Goal: Information Seeking & Learning: Learn about a topic

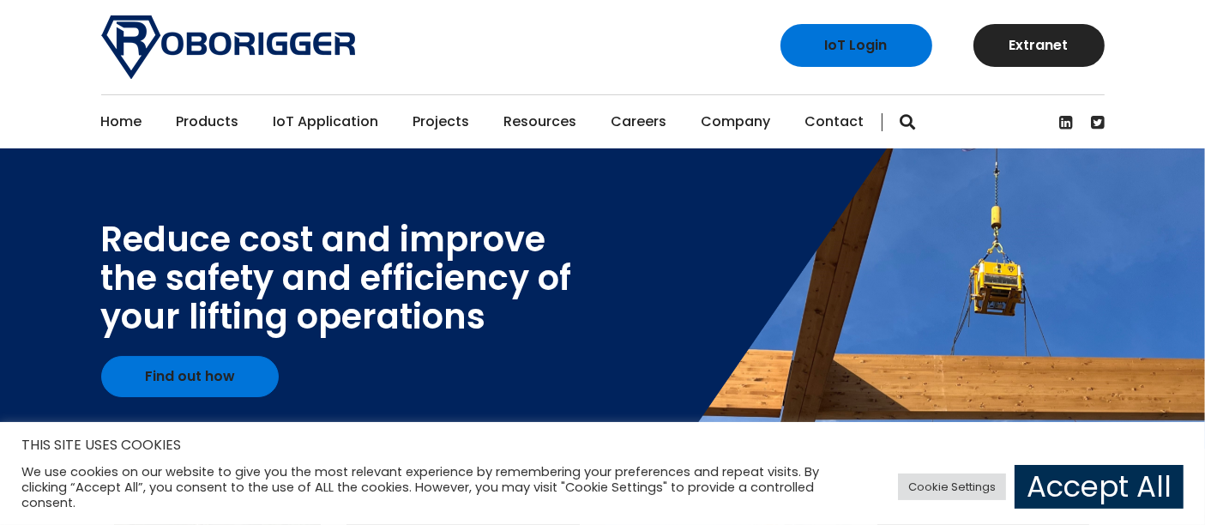
click at [1124, 496] on link "Accept All" at bounding box center [1098, 487] width 169 height 44
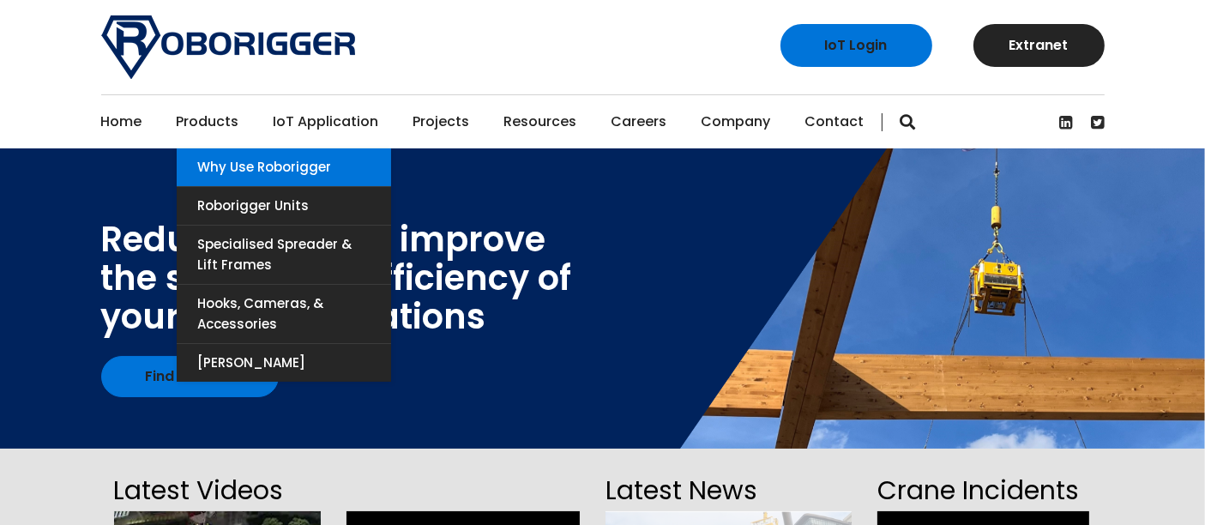
click at [250, 161] on link "Why use Roborigger" at bounding box center [284, 167] width 214 height 38
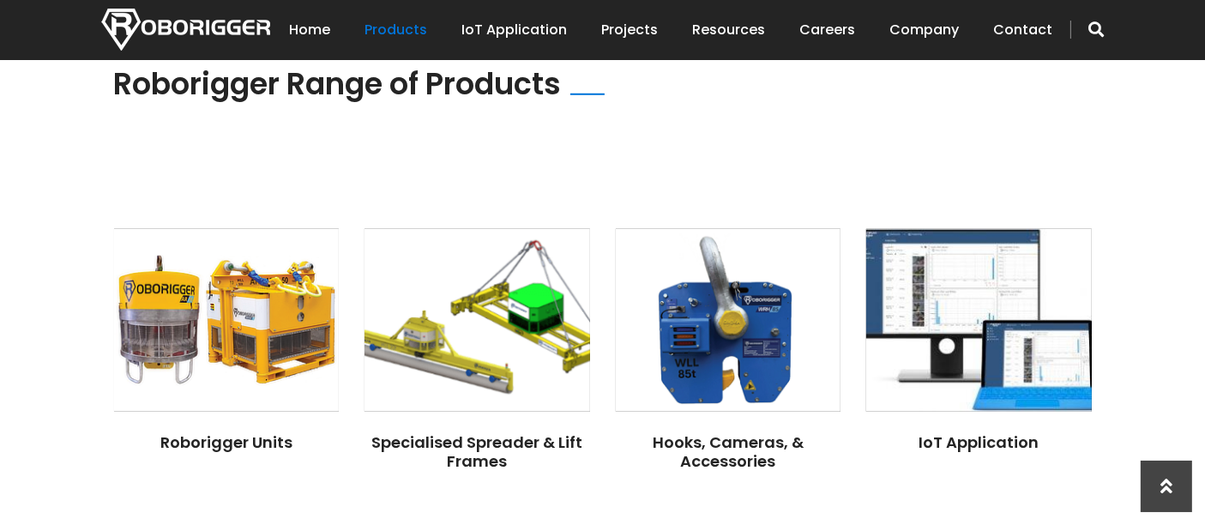
scroll to position [1307, 0]
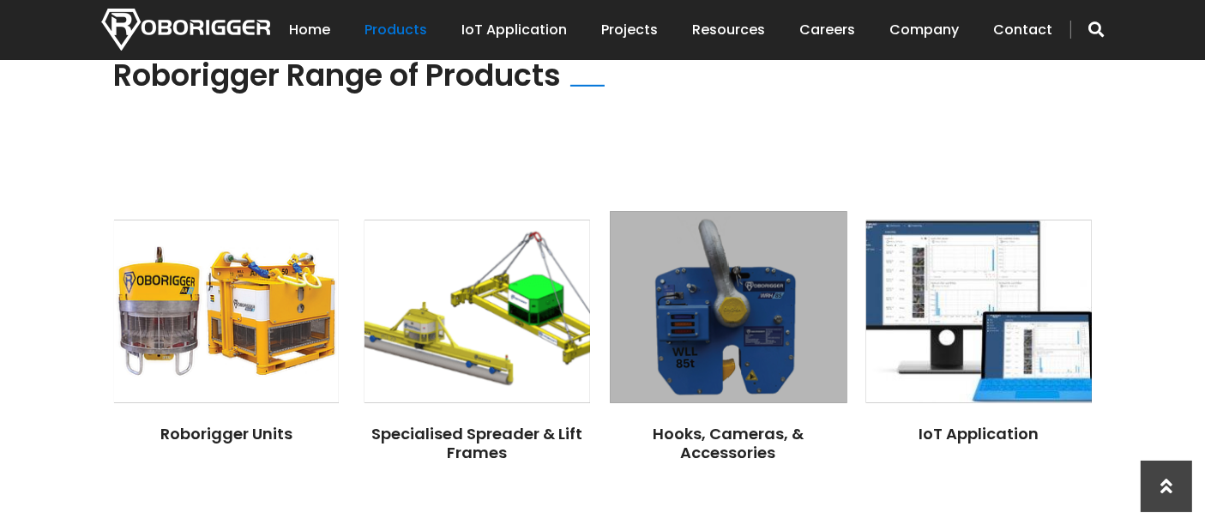
click at [769, 362] on img at bounding box center [728, 308] width 237 height 192
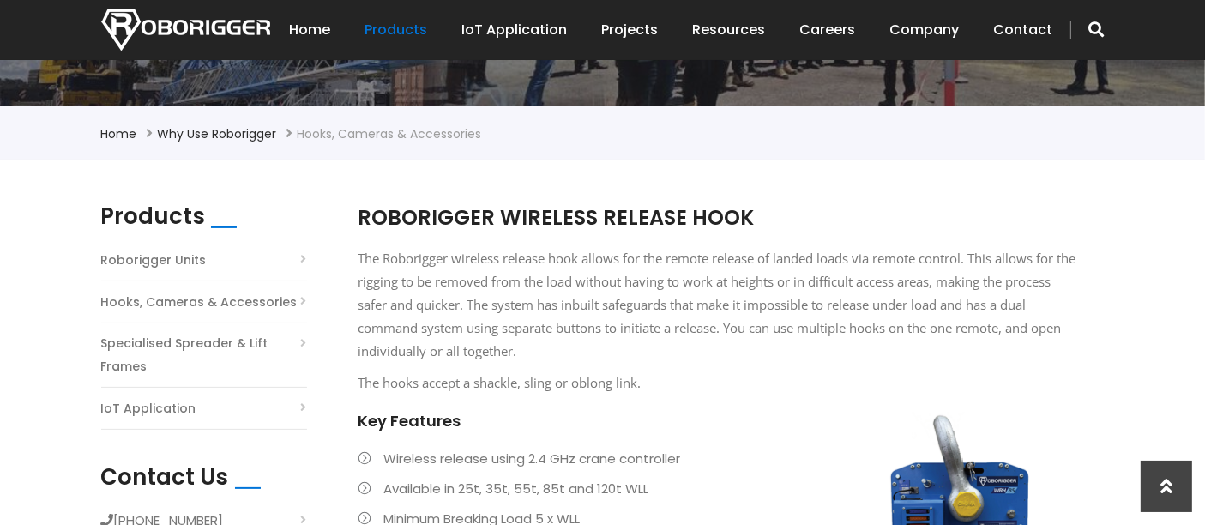
scroll to position [330, 0]
